Goal: Obtain resource: Download file/media

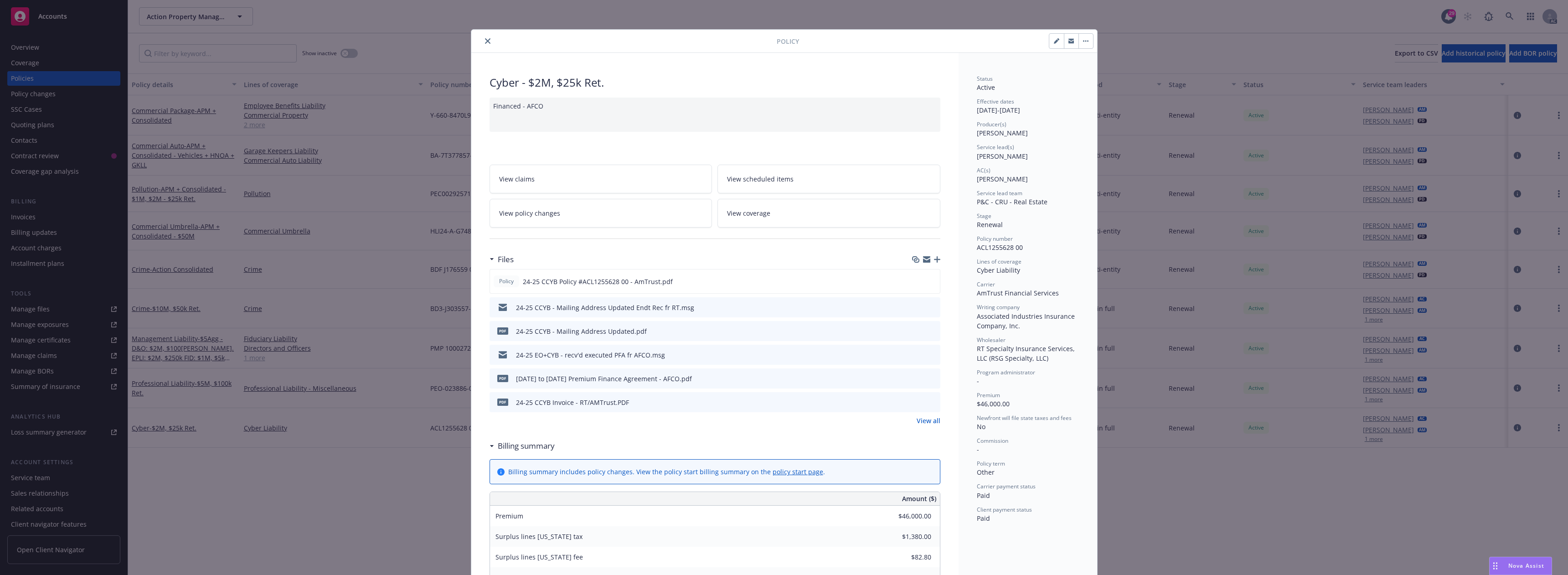
click at [483, 36] on button "close" at bounding box center [487, 41] width 11 height 11
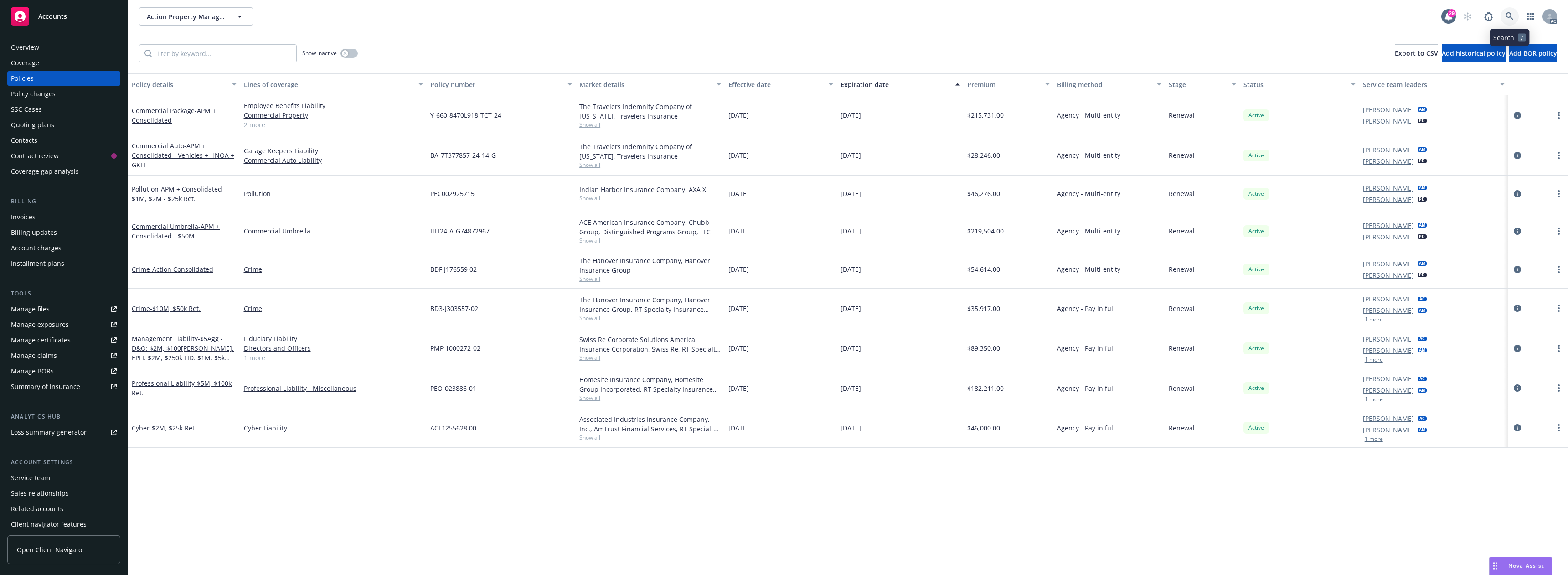
click at [1514, 11] on link at bounding box center [1510, 16] width 18 height 18
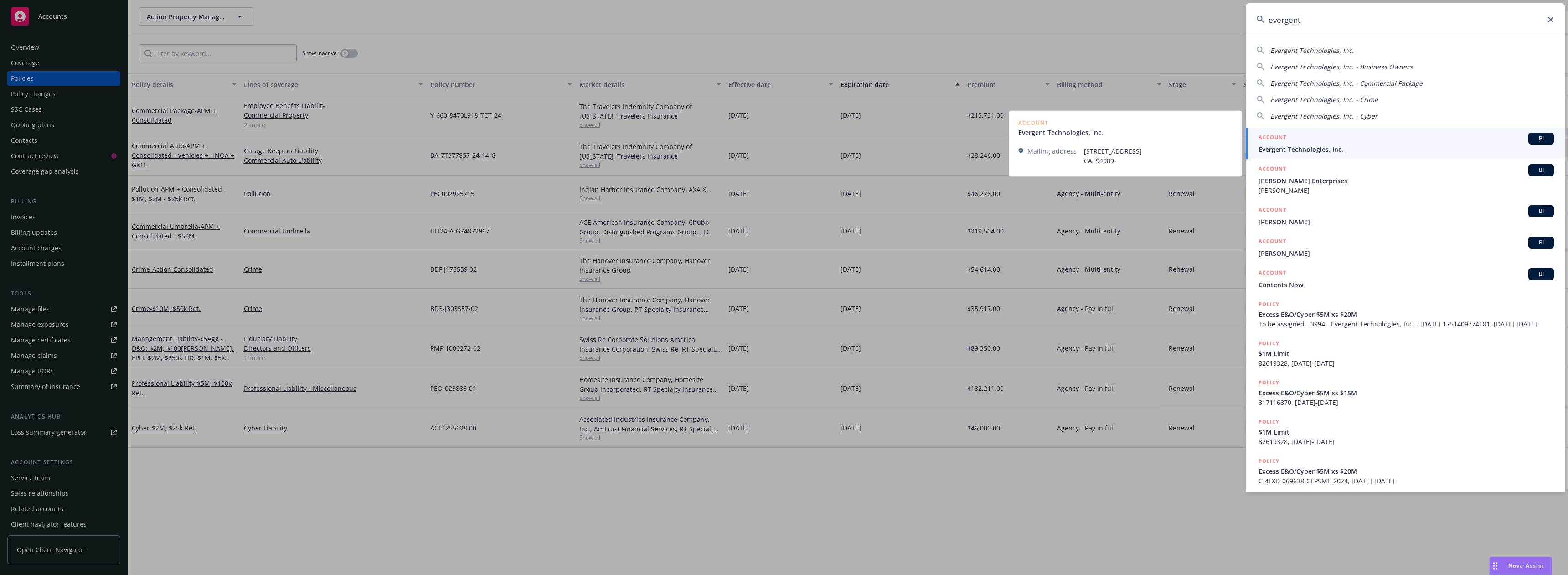
type input "evergent"
click at [1328, 144] on div "ACCOUNT BI" at bounding box center [1406, 139] width 295 height 12
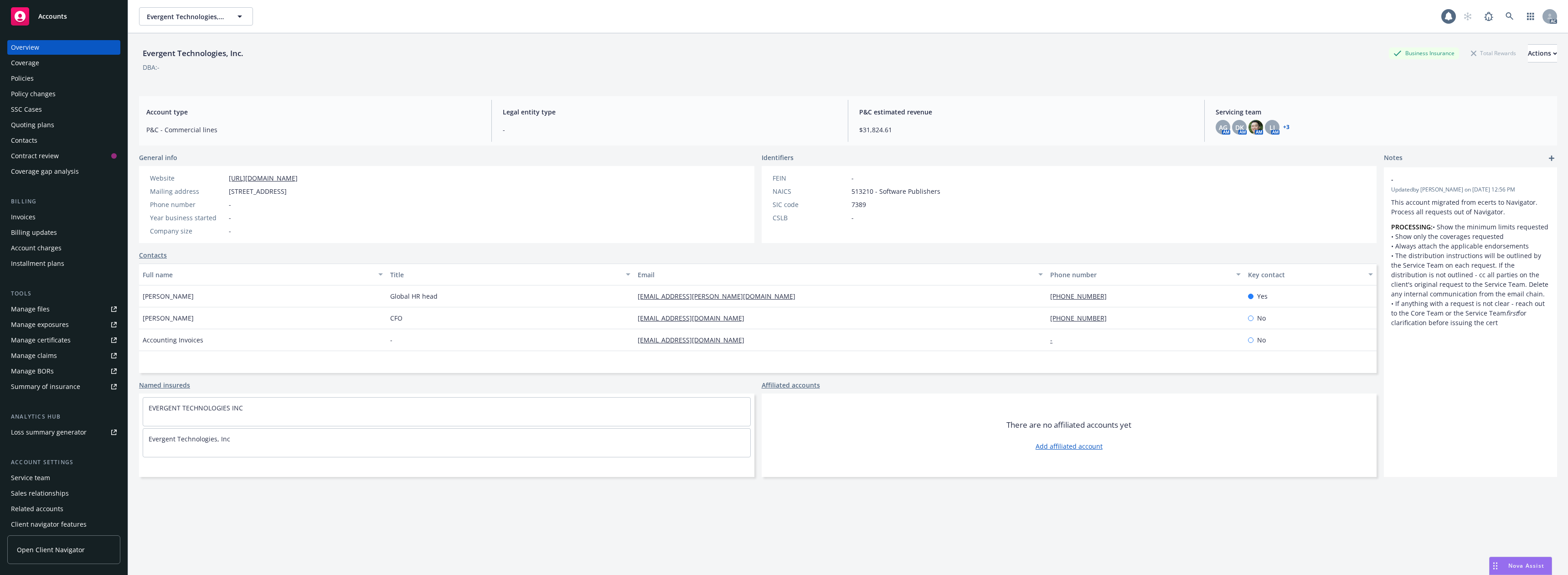
click at [48, 82] on div "Policies" at bounding box center [63, 78] width 106 height 14
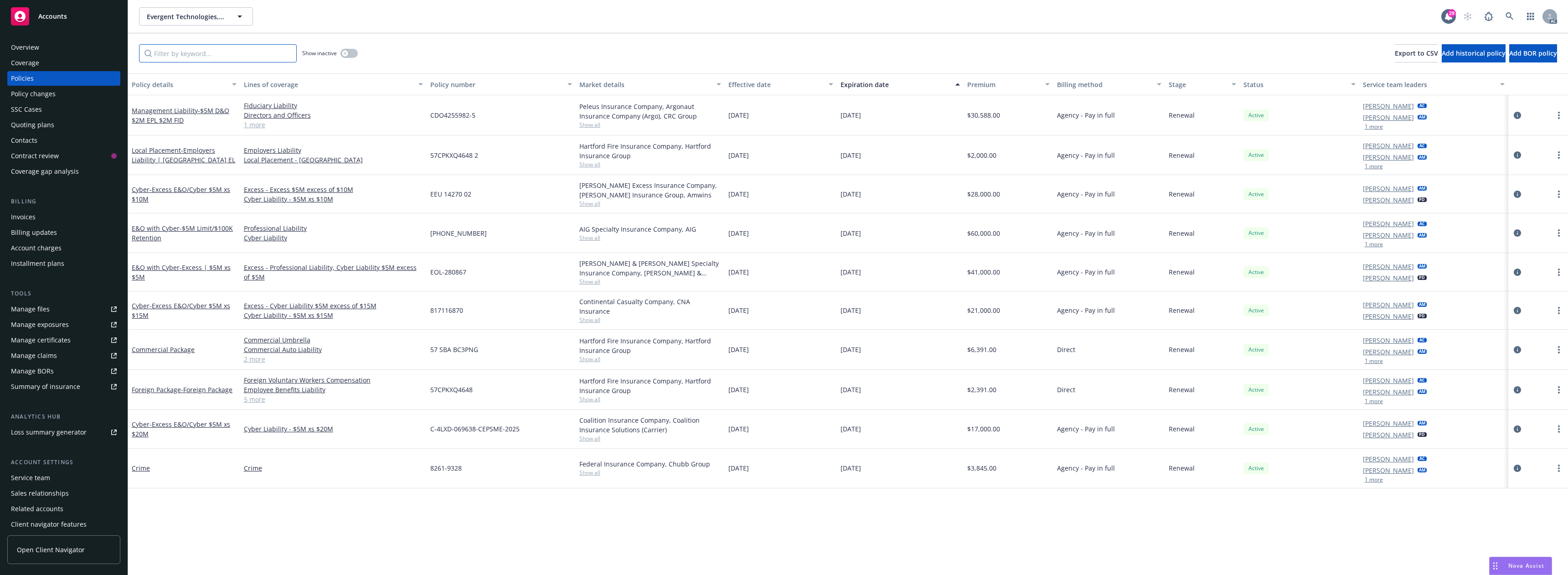
click at [191, 60] on input "Filter by keyword..." at bounding box center [218, 53] width 157 height 18
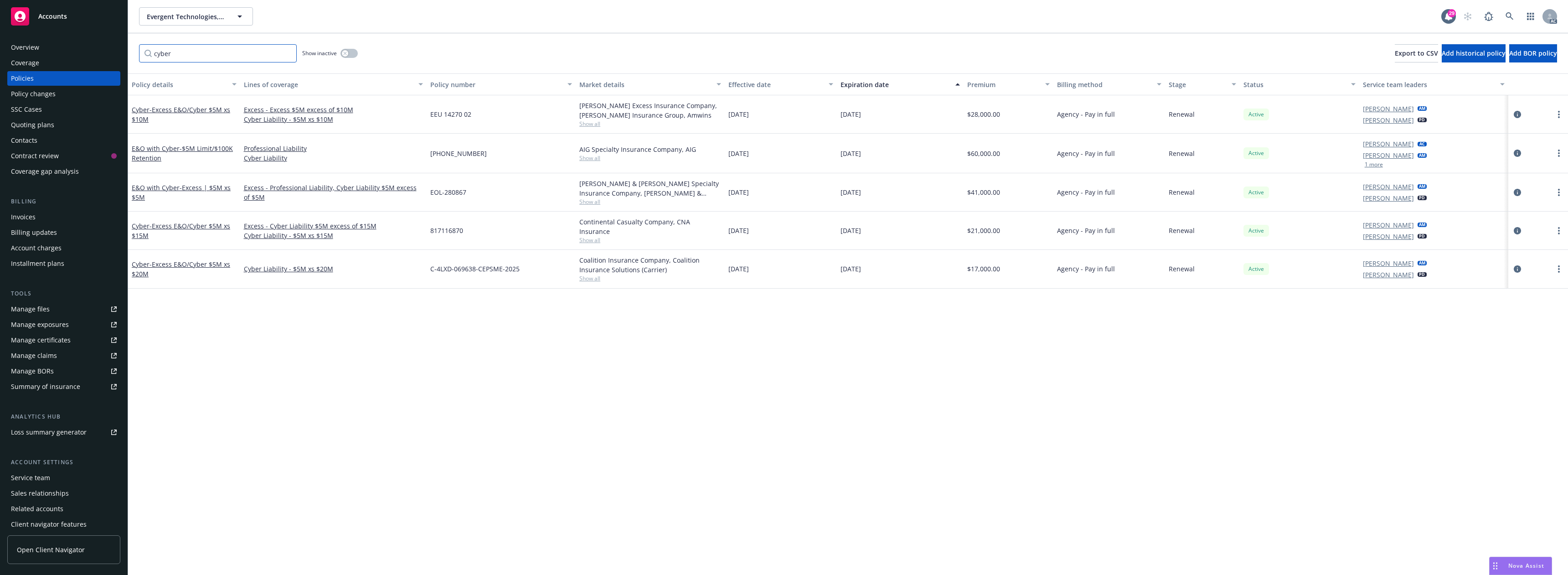
type input "cyber"
click at [365, 51] on div "cyber Show inactive Export to CSV Add historical policy Add BOR policy" at bounding box center [848, 53] width 1440 height 40
click at [354, 52] on button "button" at bounding box center [349, 53] width 18 height 9
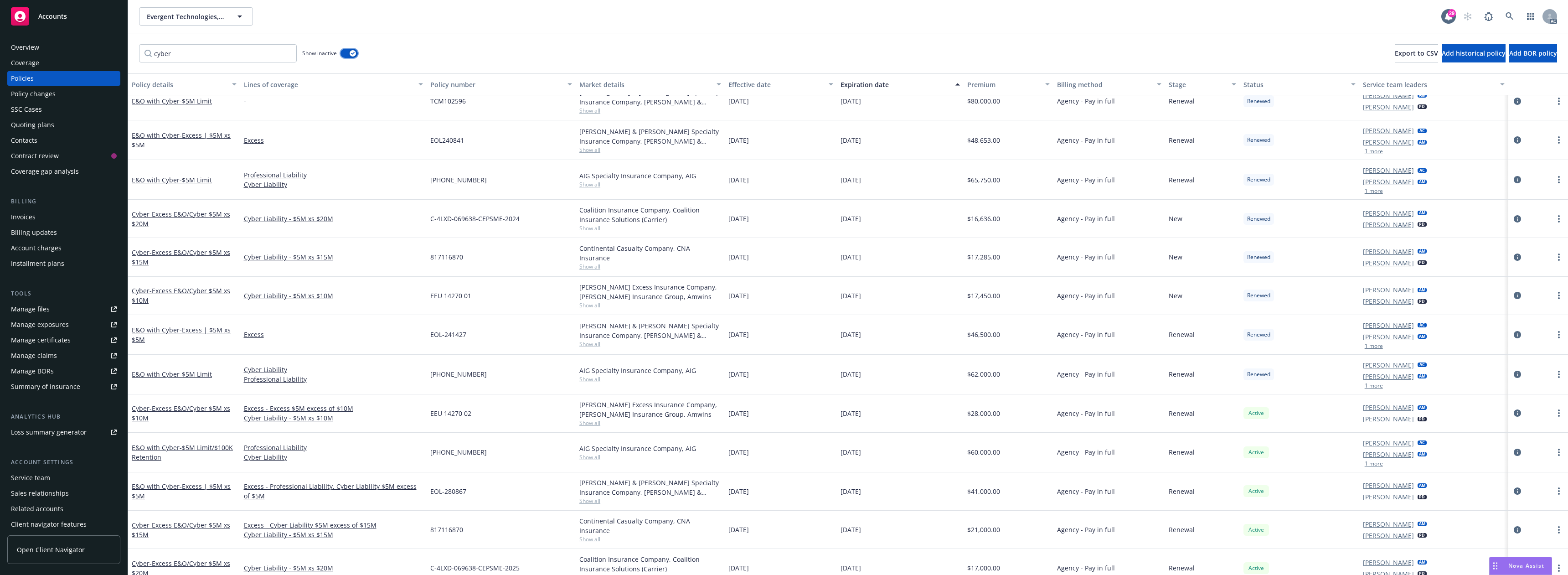
scroll to position [243, 0]
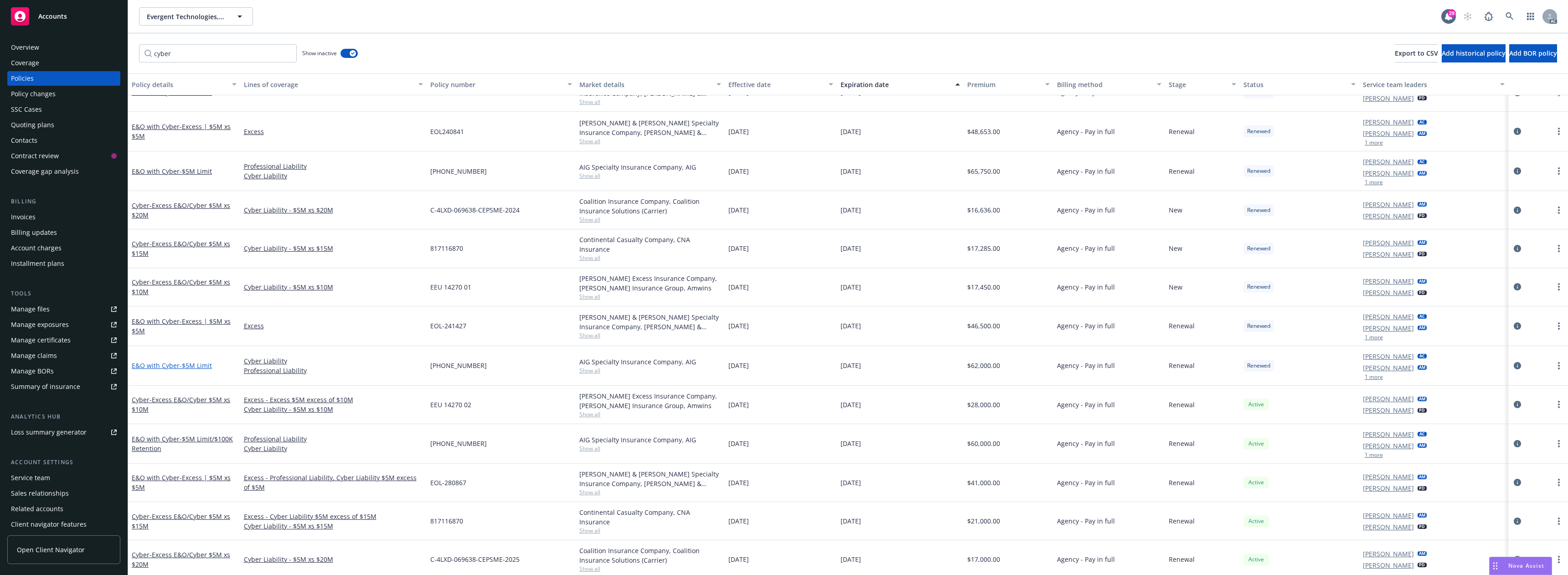
click at [183, 364] on span "- $5M Limit" at bounding box center [196, 366] width 33 height 9
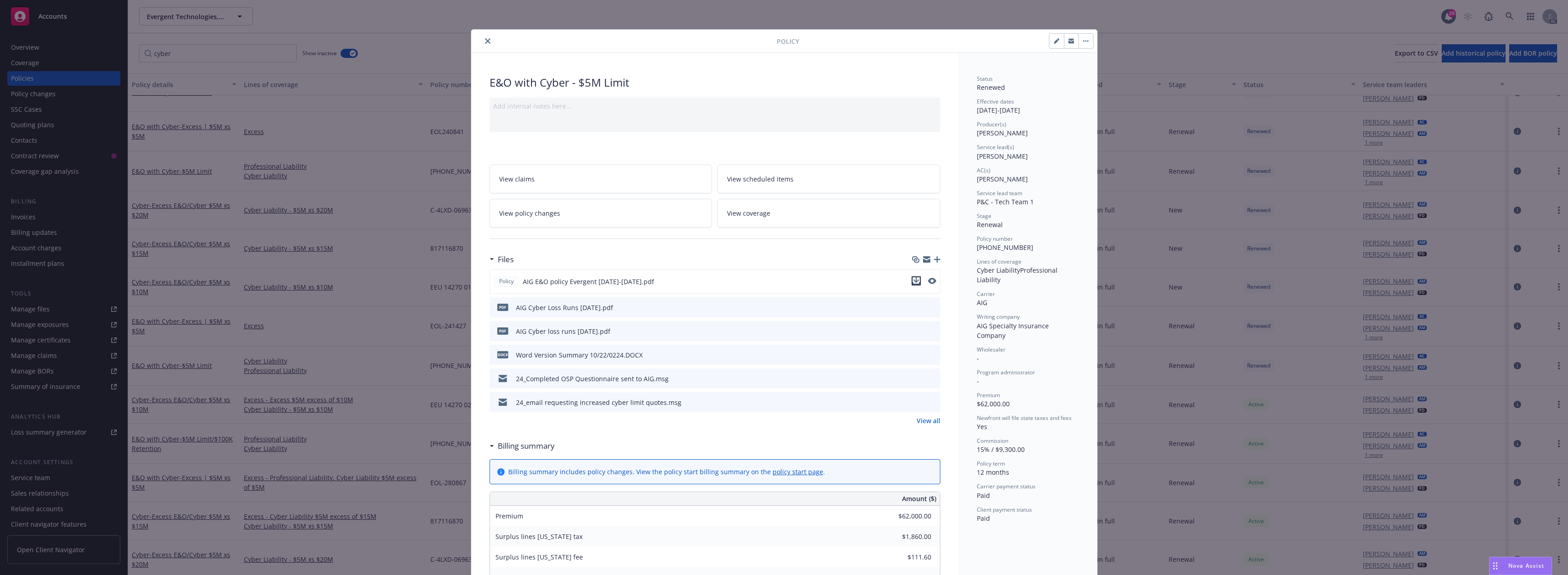
click at [913, 280] on icon "download file" at bounding box center [916, 281] width 8 height 8
click at [486, 40] on icon "close" at bounding box center [487, 41] width 6 height 6
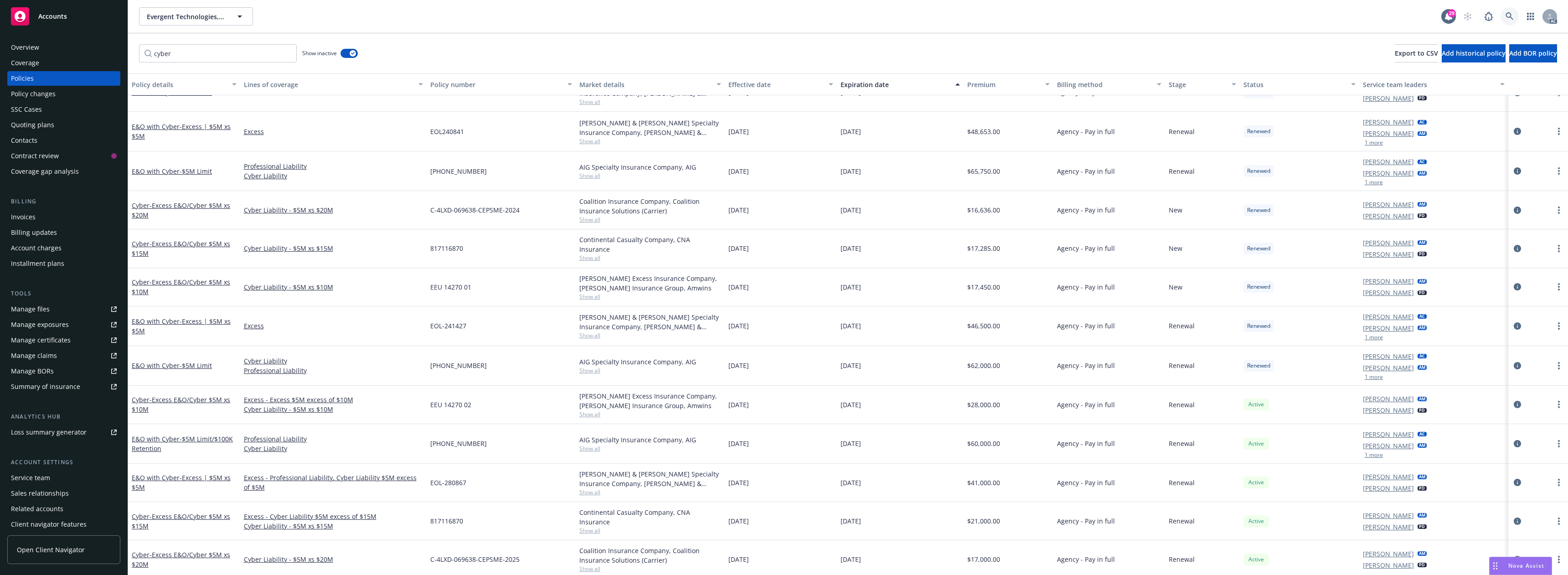
click at [1516, 20] on link at bounding box center [1510, 16] width 18 height 18
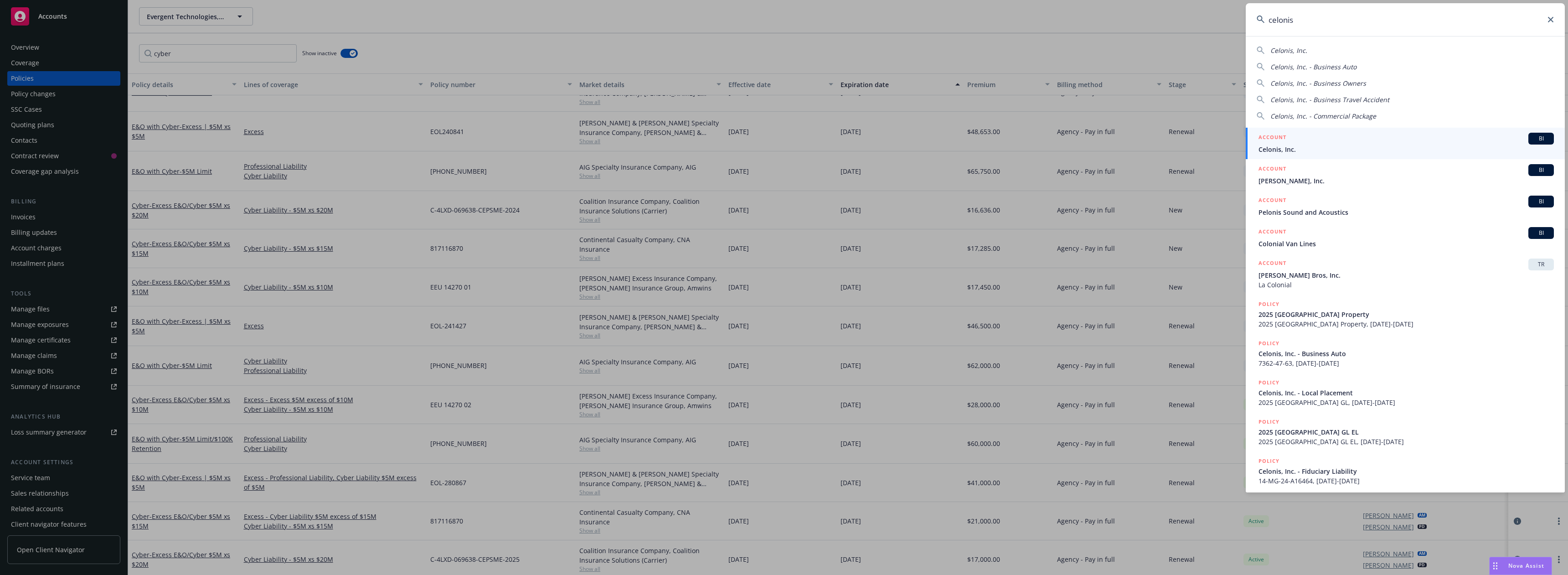
type input "celonis"
click at [1326, 139] on div "ACCOUNT BI" at bounding box center [1406, 139] width 295 height 12
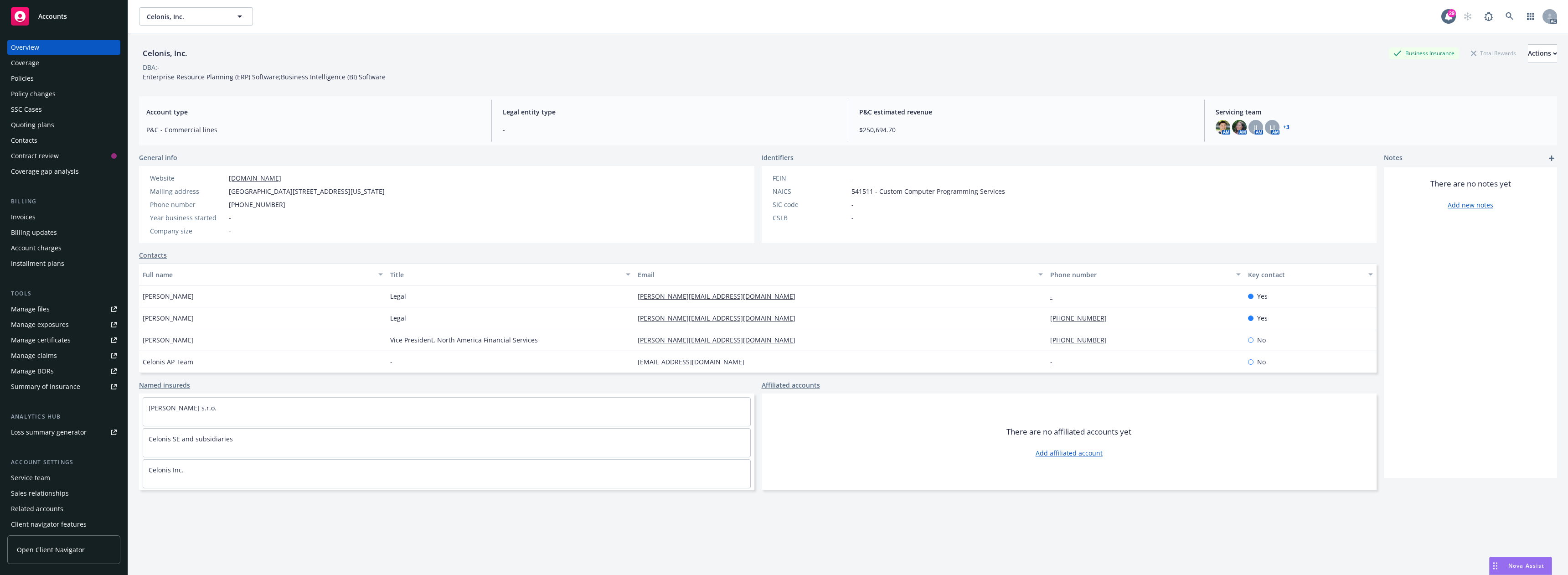
click at [57, 80] on div "Policies" at bounding box center [63, 78] width 106 height 14
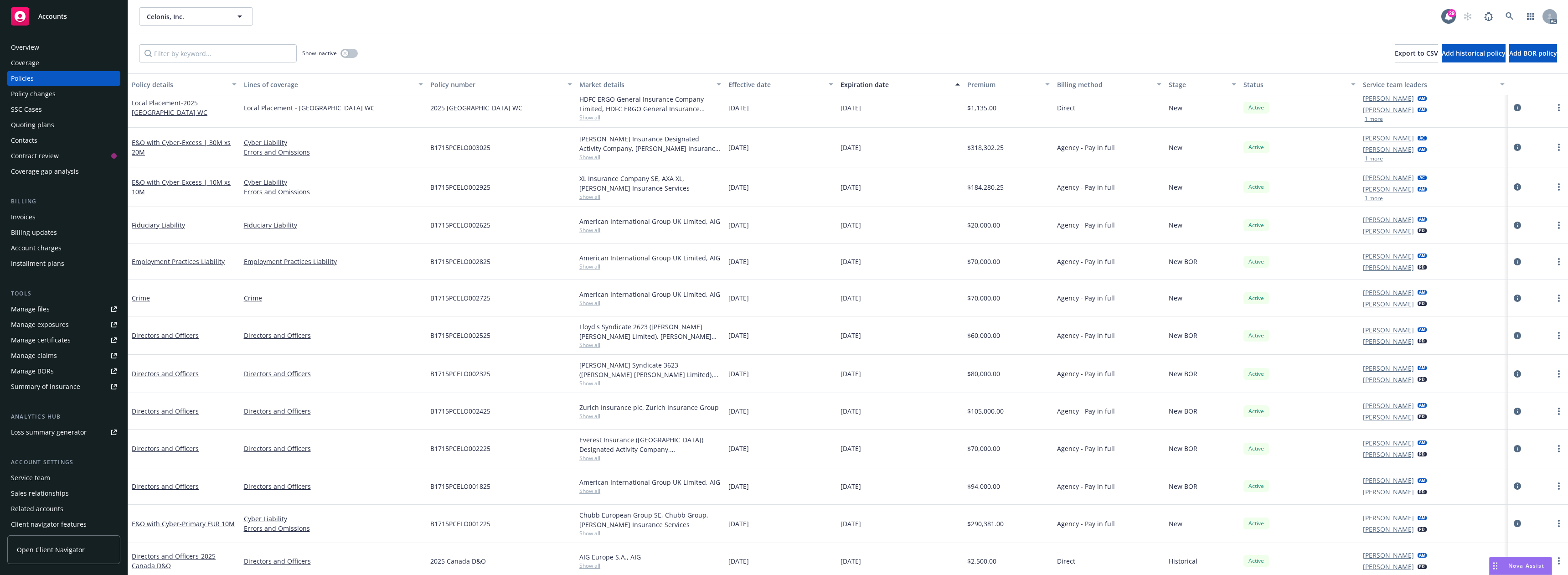
scroll to position [91, 0]
